Goal: Find specific page/section: Find specific page/section

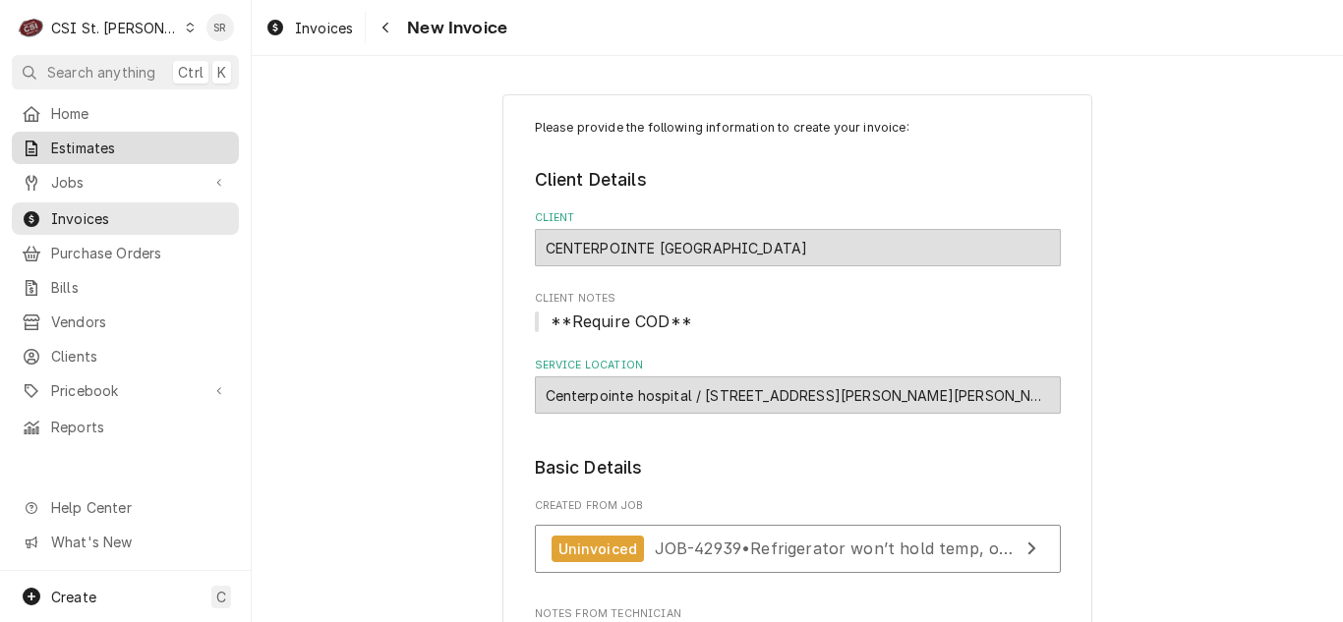
click at [97, 145] on span "Estimates" at bounding box center [140, 148] width 178 height 21
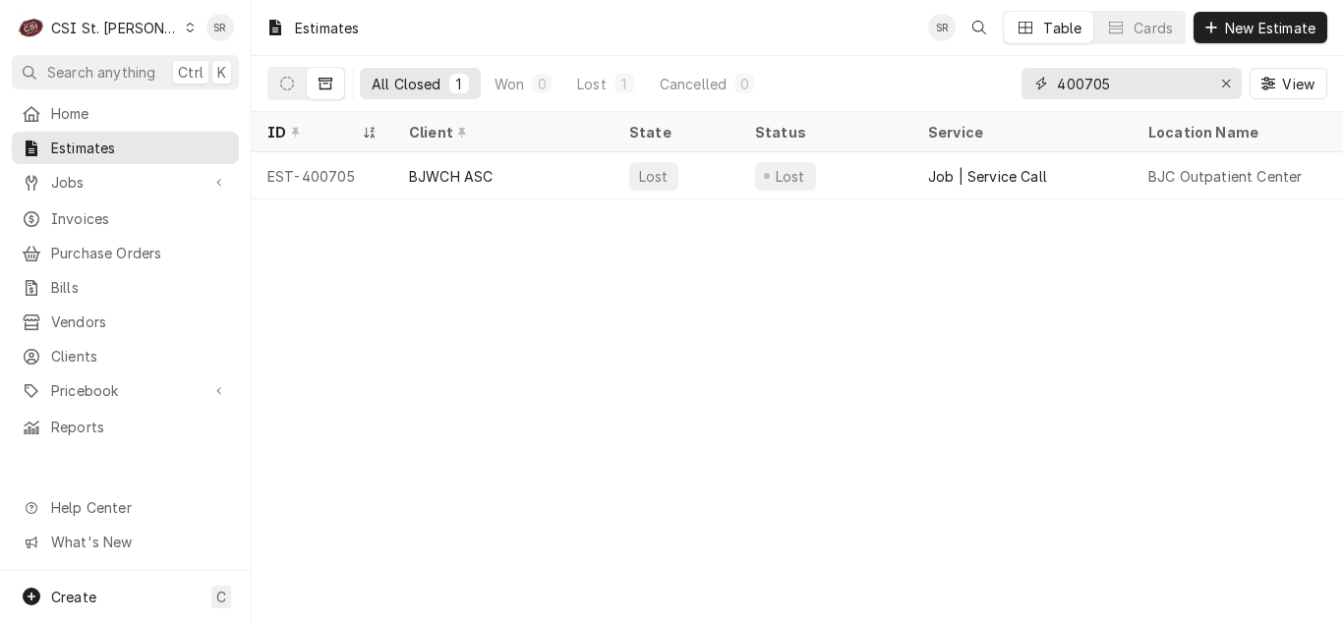
click at [1151, 85] on input "400705" at bounding box center [1130, 83] width 147 height 31
drag, startPoint x: 1151, startPoint y: 85, endPoint x: 1060, endPoint y: 88, distance: 91.5
click at [1060, 88] on input "400705" at bounding box center [1130, 83] width 147 height 31
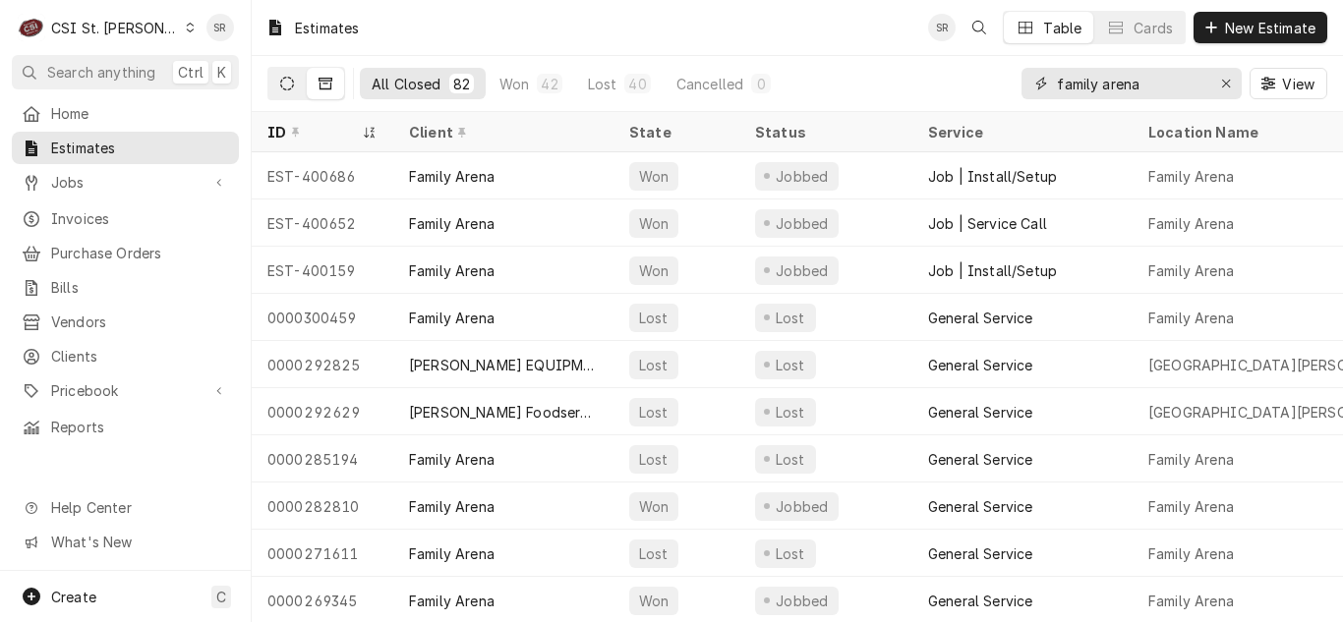
type input "family arena"
click at [278, 84] on button "Dynamic Content Wrapper" at bounding box center [286, 83] width 37 height 31
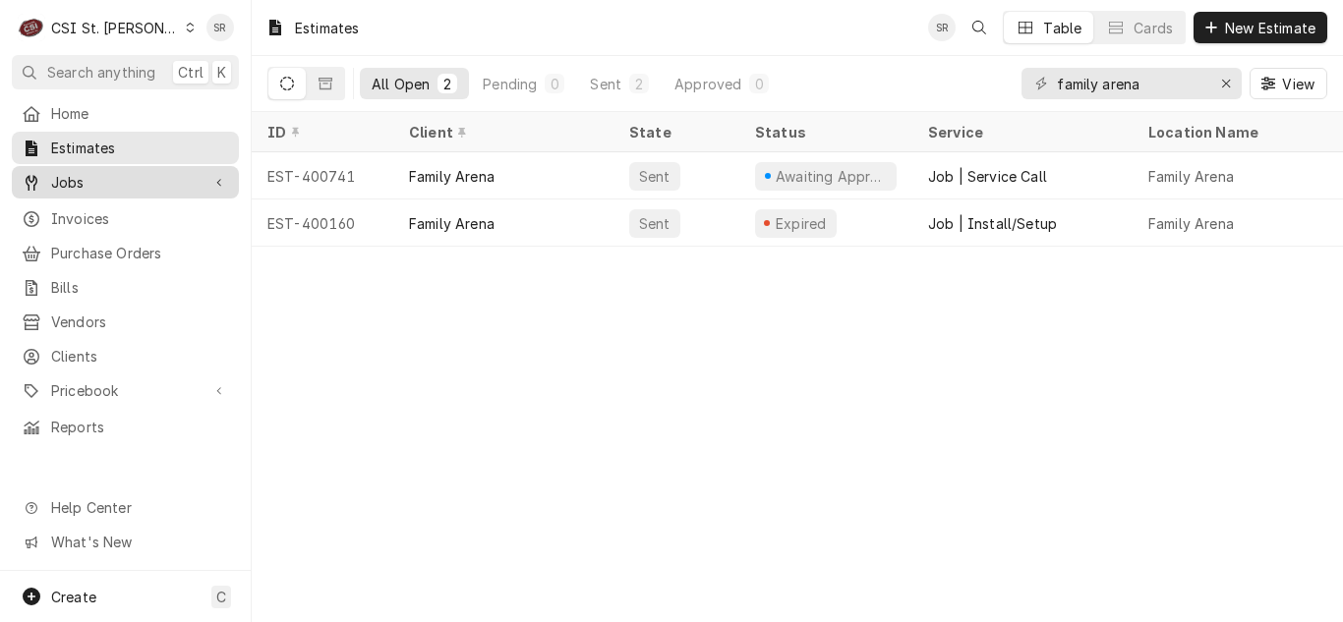
click at [92, 182] on span "Jobs" at bounding box center [125, 182] width 148 height 21
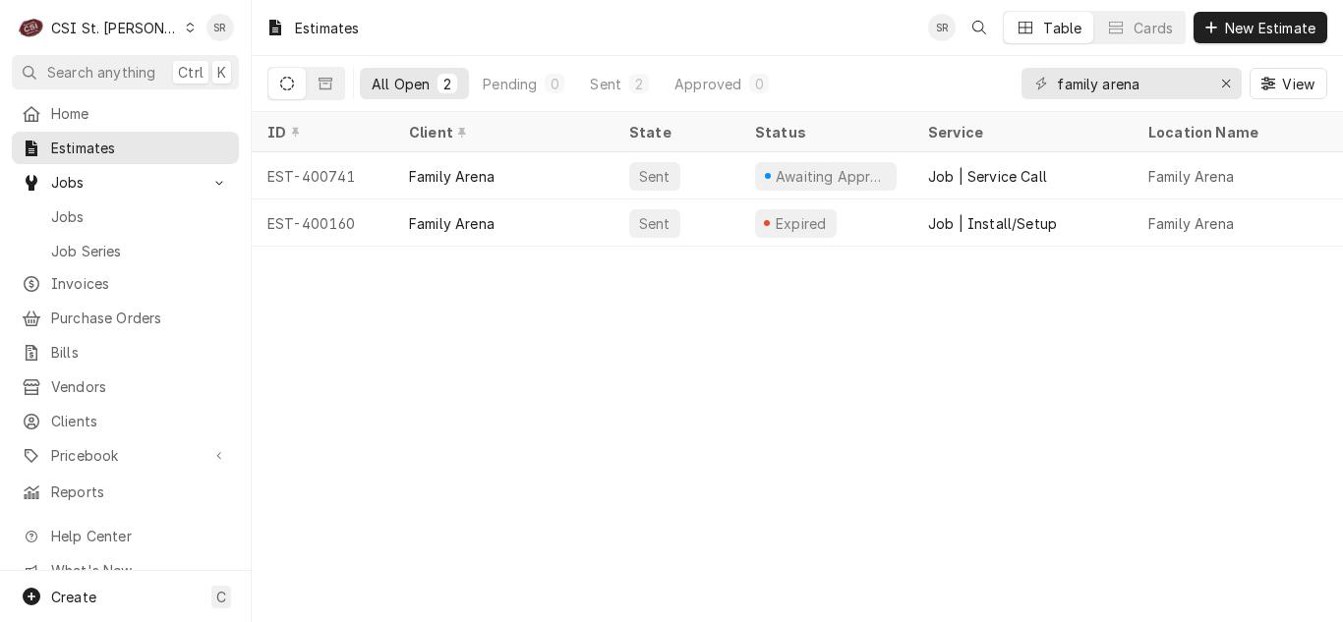
click at [93, 207] on span "Jobs" at bounding box center [140, 216] width 178 height 21
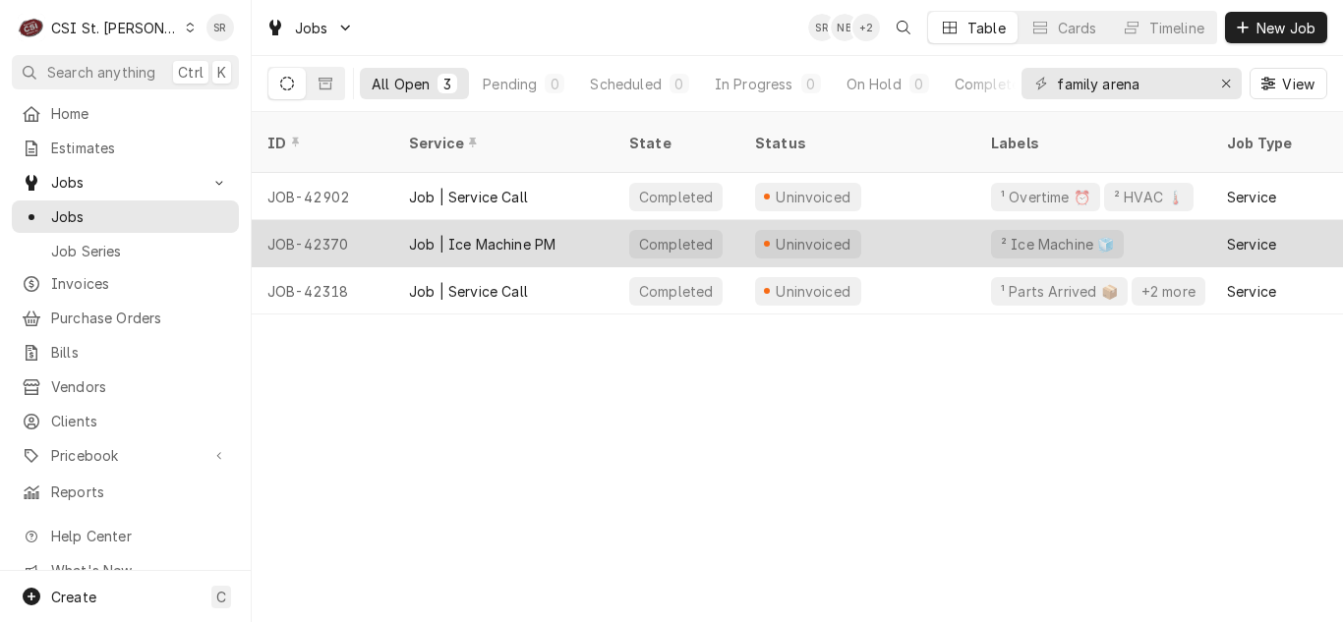
type input "family arena"
click at [505, 234] on div "Job | Ice Machine PM" at bounding box center [482, 244] width 147 height 21
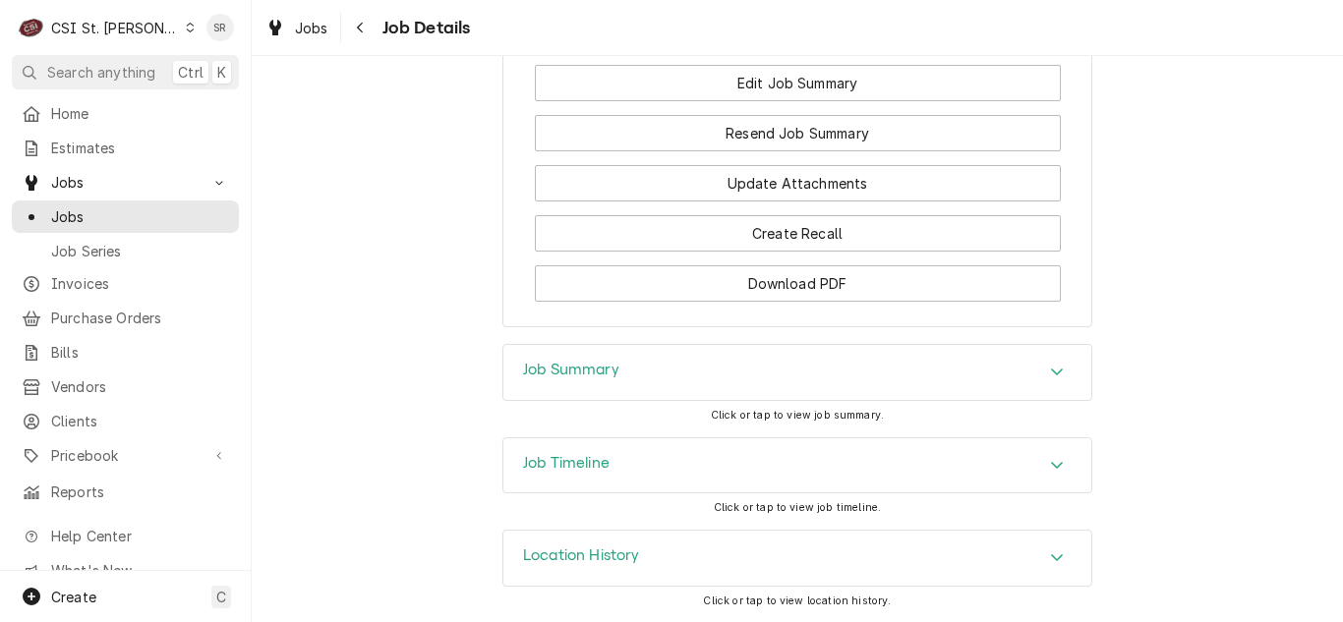
click at [591, 373] on h3 "Job Summary" at bounding box center [571, 370] width 96 height 19
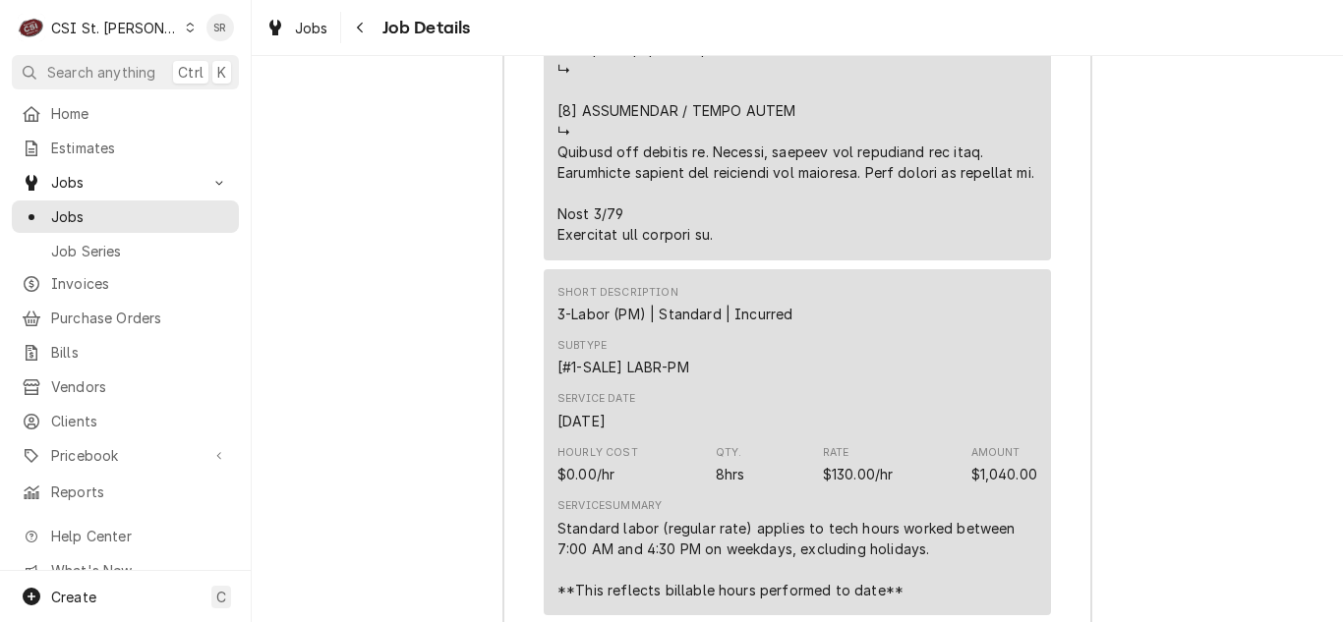
scroll to position [3980, 0]
